Goal: Transaction & Acquisition: Download file/media

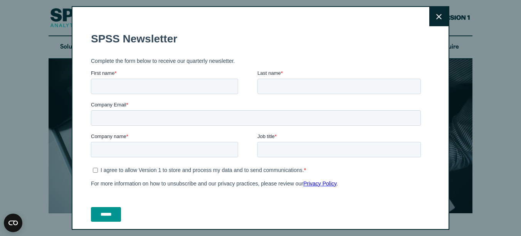
click at [432, 13] on button "Close" at bounding box center [438, 16] width 19 height 19
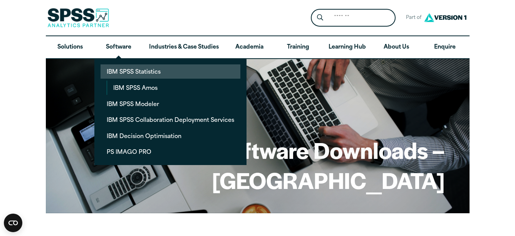
click at [141, 73] on link "IBM SPSS Statistics" at bounding box center [171, 71] width 140 height 14
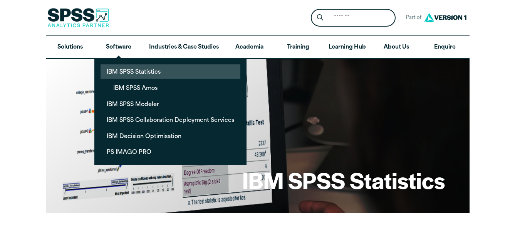
click at [127, 71] on link "IBM SPSS Statistics" at bounding box center [171, 71] width 140 height 14
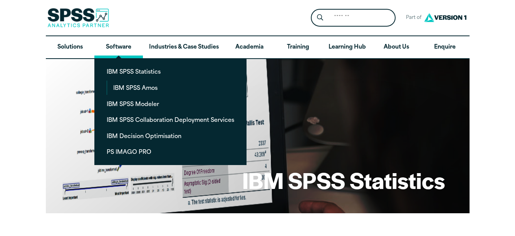
click at [118, 51] on link "Software" at bounding box center [118, 47] width 49 height 22
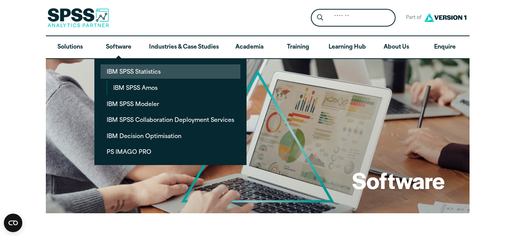
click at [120, 71] on link "IBM SPSS Statistics" at bounding box center [171, 71] width 140 height 14
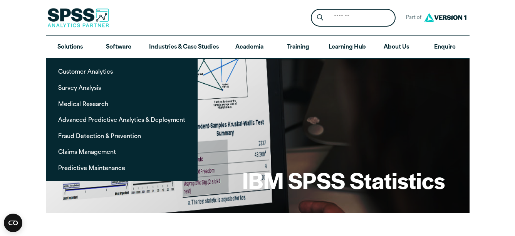
click at [83, 15] on img at bounding box center [78, 17] width 62 height 19
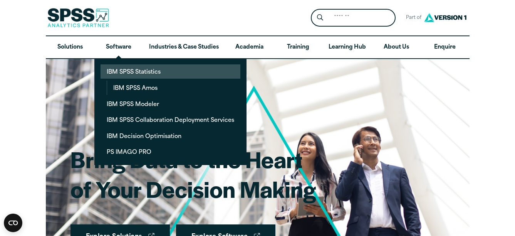
click at [119, 70] on link "IBM SPSS Statistics" at bounding box center [171, 71] width 140 height 14
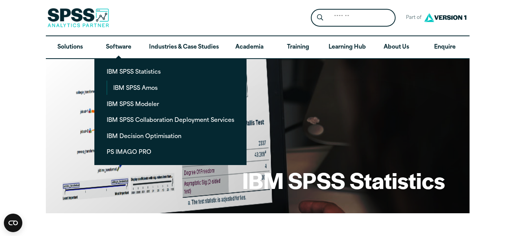
click at [122, 79] on li "IBM SPSS Statistics IBM SPSS [PERSON_NAME]" at bounding box center [171, 79] width 140 height 30
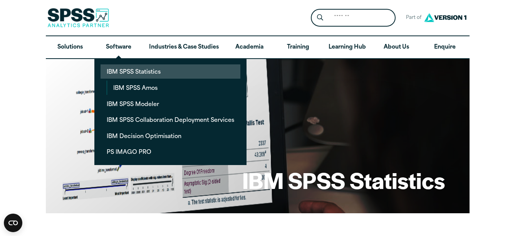
click at [126, 74] on link "IBM SPSS Statistics" at bounding box center [171, 71] width 140 height 14
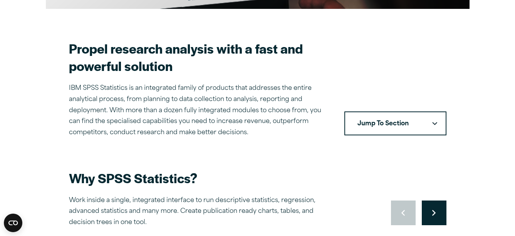
scroll to position [204, 0]
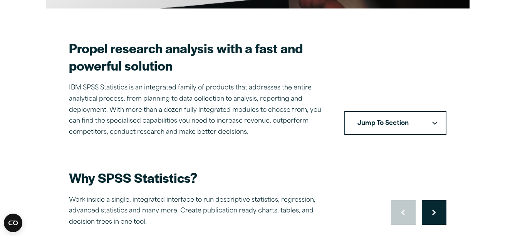
click at [378, 119] on button "Jump To Section" at bounding box center [395, 123] width 102 height 24
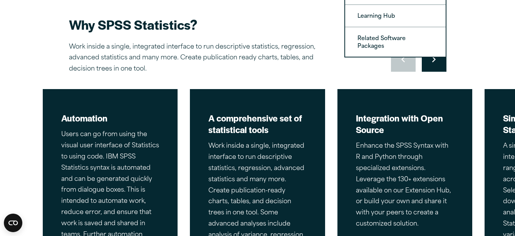
scroll to position [358, 0]
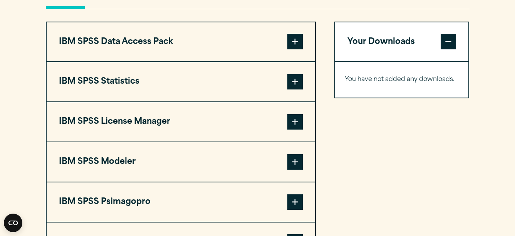
scroll to position [600, 0]
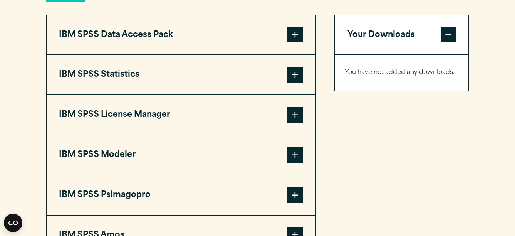
click at [298, 82] on span at bounding box center [294, 74] width 15 height 15
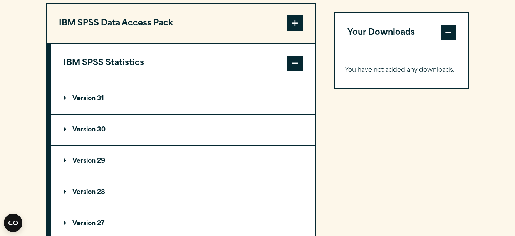
scroll to position [611, 0]
click at [83, 101] on p "Version 31" at bounding box center [84, 98] width 40 height 6
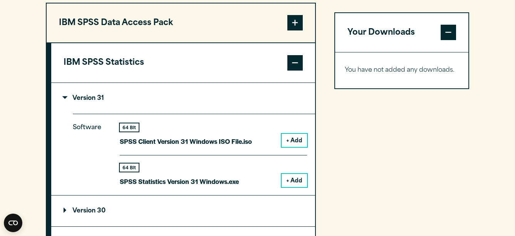
click at [193, 114] on summary "Version 31" at bounding box center [183, 98] width 264 height 31
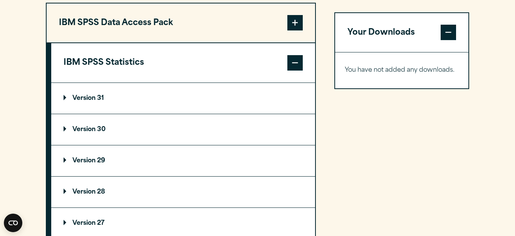
click at [198, 114] on summary "Version 31" at bounding box center [183, 98] width 264 height 31
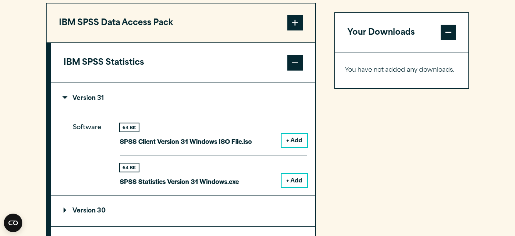
drag, startPoint x: 293, startPoint y: 156, endPoint x: 289, endPoint y: 147, distance: 10.0
click at [289, 147] on div "64 Bit SPSS Client Version 31 Windows ISO File.iso + Add" at bounding box center [213, 139] width 187 height 32
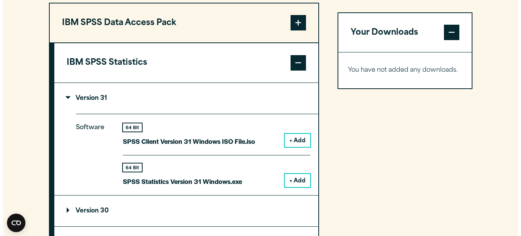
scroll to position [654, 0]
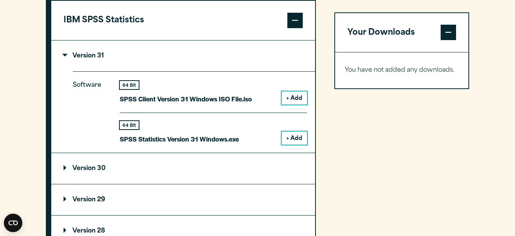
click at [289, 144] on button "+ Add" at bounding box center [293, 137] width 25 height 13
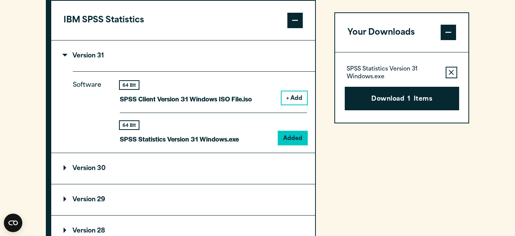
click at [290, 104] on button "+ Add" at bounding box center [293, 97] width 25 height 13
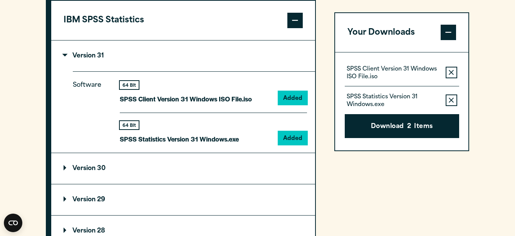
click at [446, 74] on button "Remove this item from your software download list" at bounding box center [452, 73] width 12 height 12
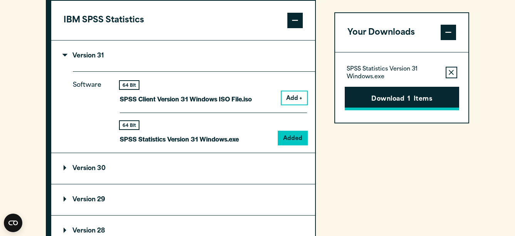
click at [400, 93] on button "Download 1 Items" at bounding box center [402, 99] width 114 height 24
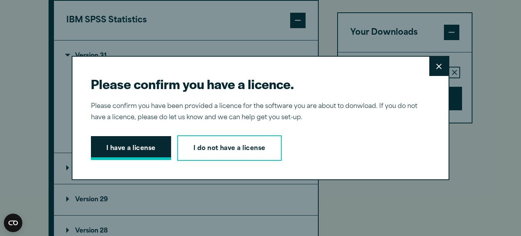
click at [149, 146] on button "I have a license" at bounding box center [131, 148] width 80 height 24
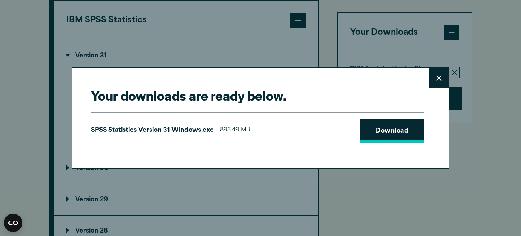
click at [377, 136] on link "Download" at bounding box center [392, 131] width 64 height 24
